Goal: Transaction & Acquisition: Subscribe to service/newsletter

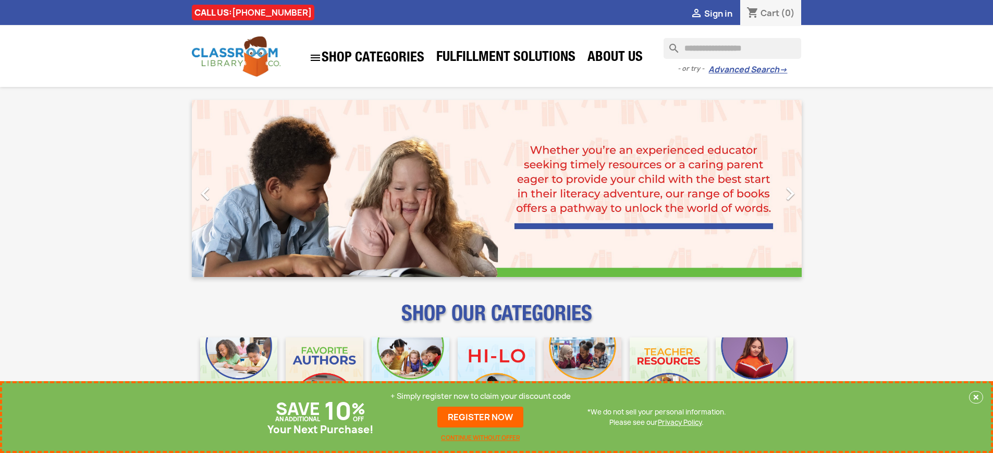
click at [480, 397] on p "+ Simply register now to claim your discount code" at bounding box center [480, 396] width 180 height 10
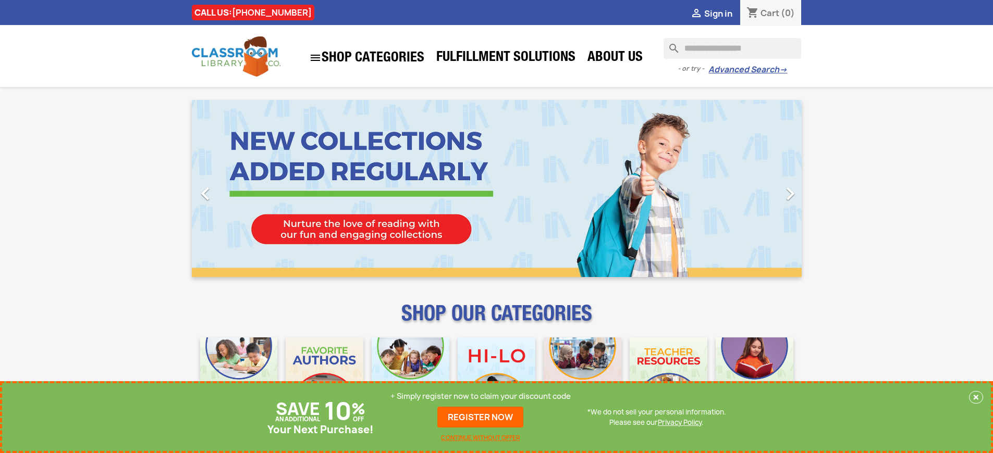
click at [480, 397] on p "+ Simply register now to claim your discount code" at bounding box center [480, 396] width 180 height 10
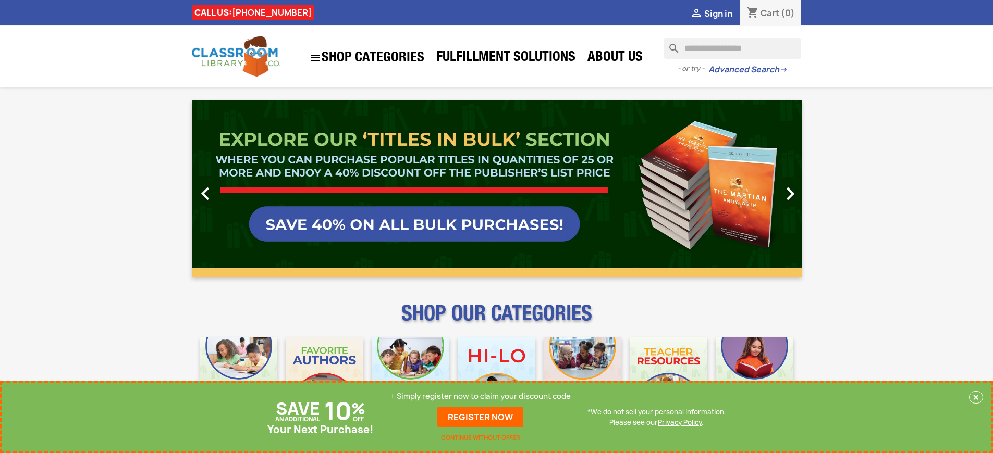
click at [480, 397] on p "+ Simply register now to claim your discount code" at bounding box center [480, 396] width 180 height 10
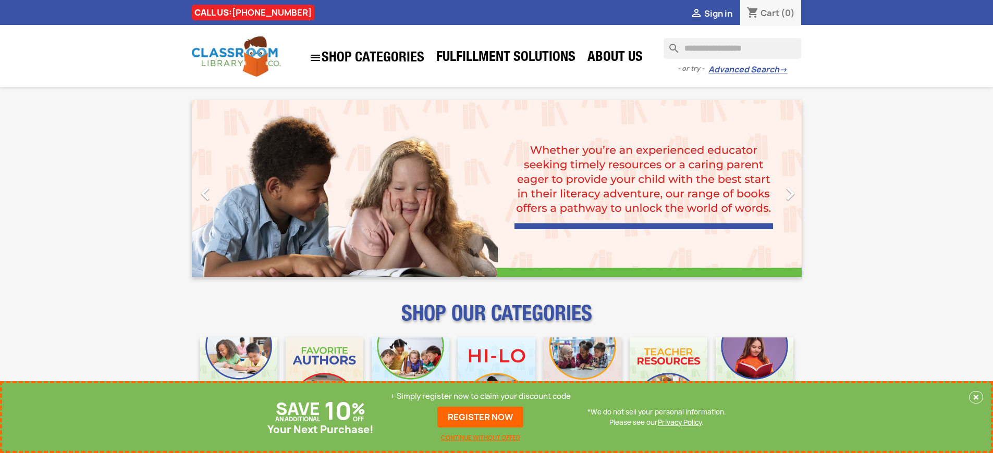
click at [480, 397] on p "+ Simply register now to claim your discount code" at bounding box center [480, 396] width 180 height 10
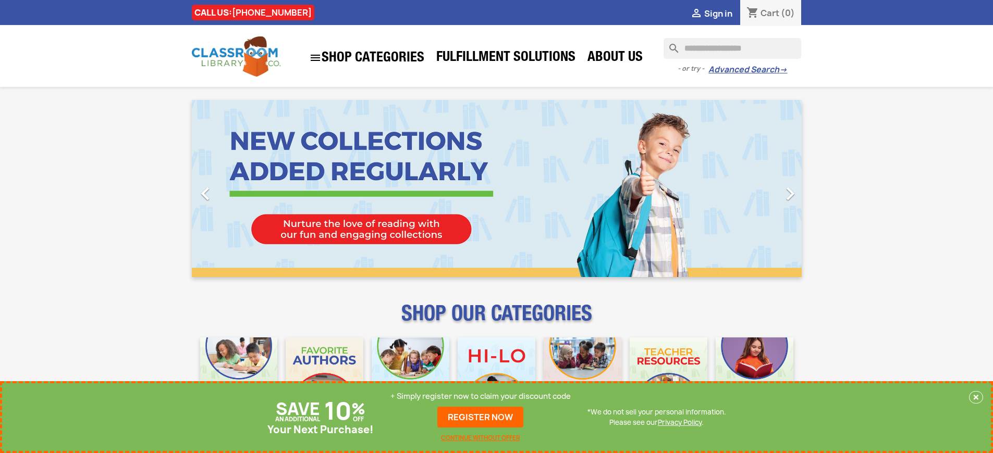
click at [480, 397] on p "+ Simply register now to claim your discount code" at bounding box center [480, 396] width 180 height 10
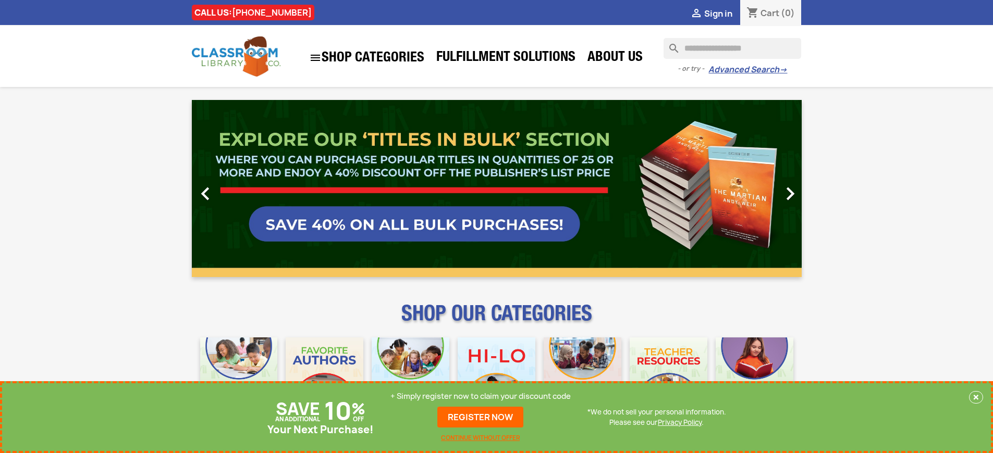
click at [480, 397] on p "+ Simply register now to claim your discount code" at bounding box center [480, 396] width 180 height 10
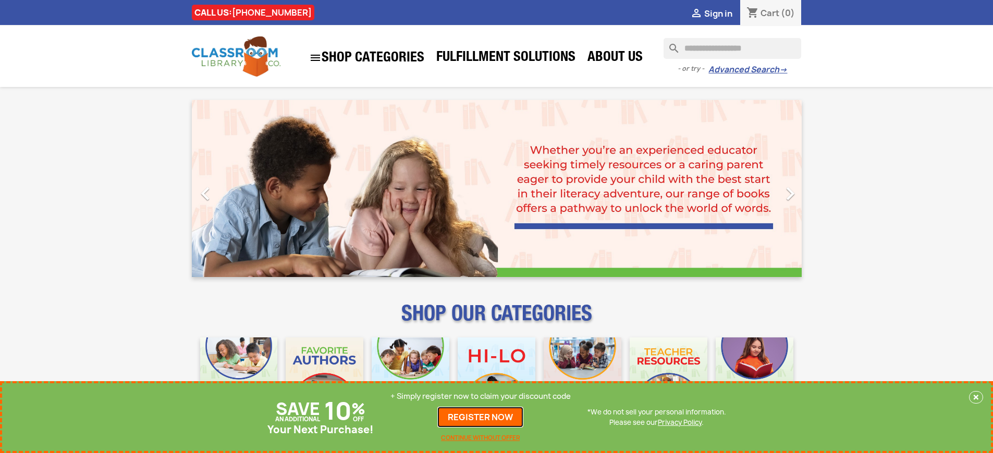
click at [480, 417] on link "REGISTER NOW" at bounding box center [480, 417] width 86 height 21
click at [480, 397] on p "+ Simply register now to claim your discount code" at bounding box center [480, 396] width 180 height 10
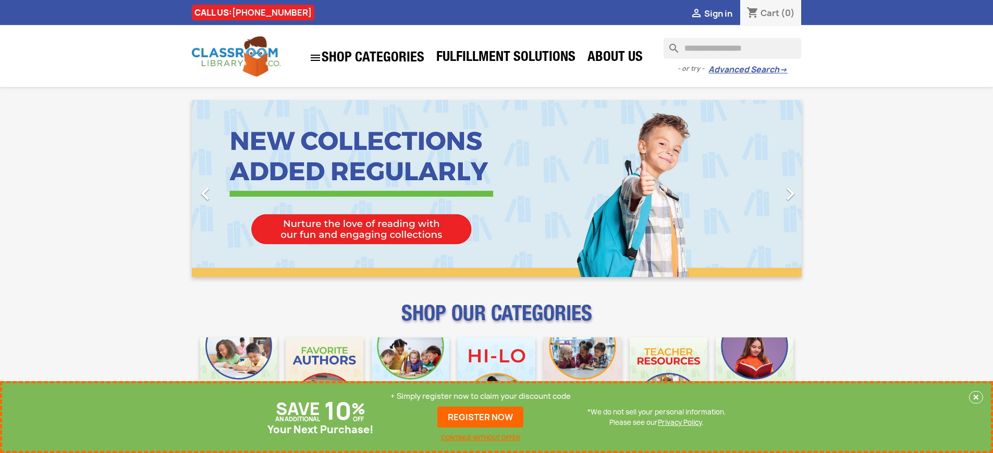
click at [480, 397] on p "+ Simply register now to claim your discount code" at bounding box center [480, 396] width 180 height 10
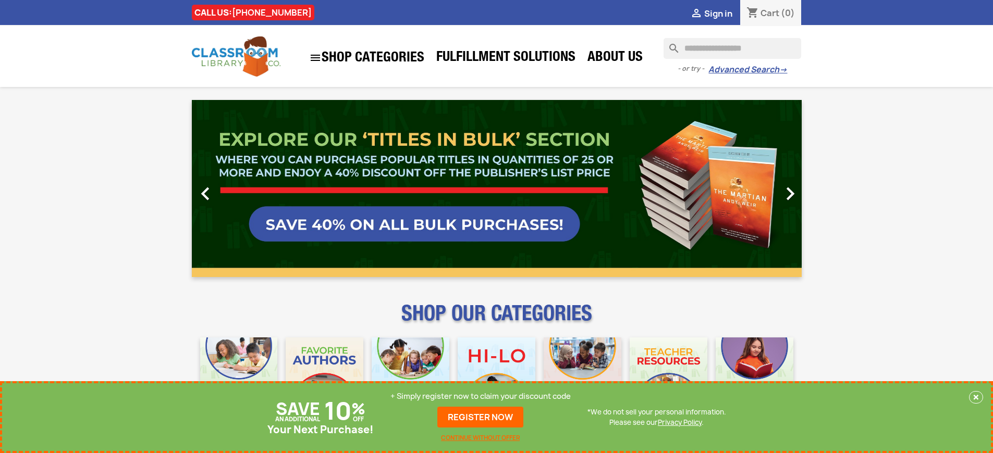
click at [480, 417] on link "REGISTER NOW" at bounding box center [480, 417] width 86 height 21
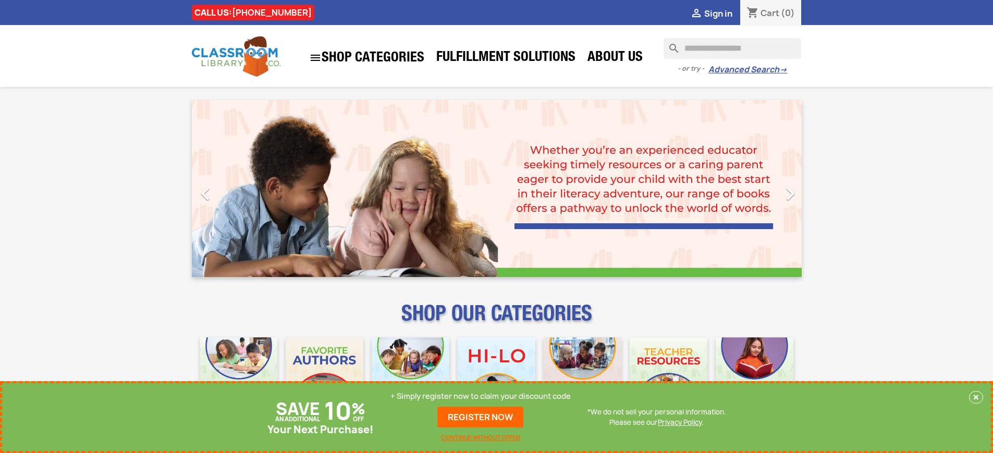
click at [480, 397] on p "+ Simply register now to claim your discount code" at bounding box center [480, 396] width 180 height 10
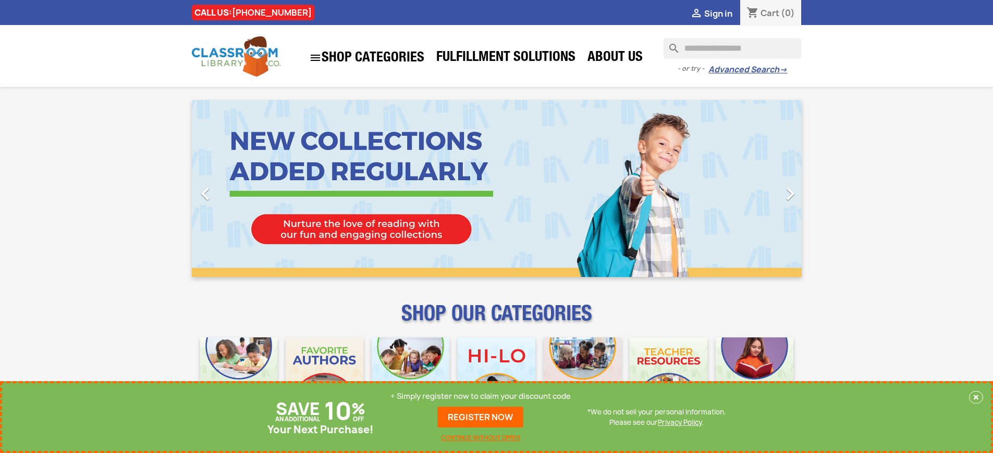
click at [480, 397] on p "+ Simply register now to claim your discount code" at bounding box center [480, 396] width 180 height 10
click at [480, 417] on link "REGISTER NOW" at bounding box center [480, 417] width 86 height 21
